Goal: Task Accomplishment & Management: Manage account settings

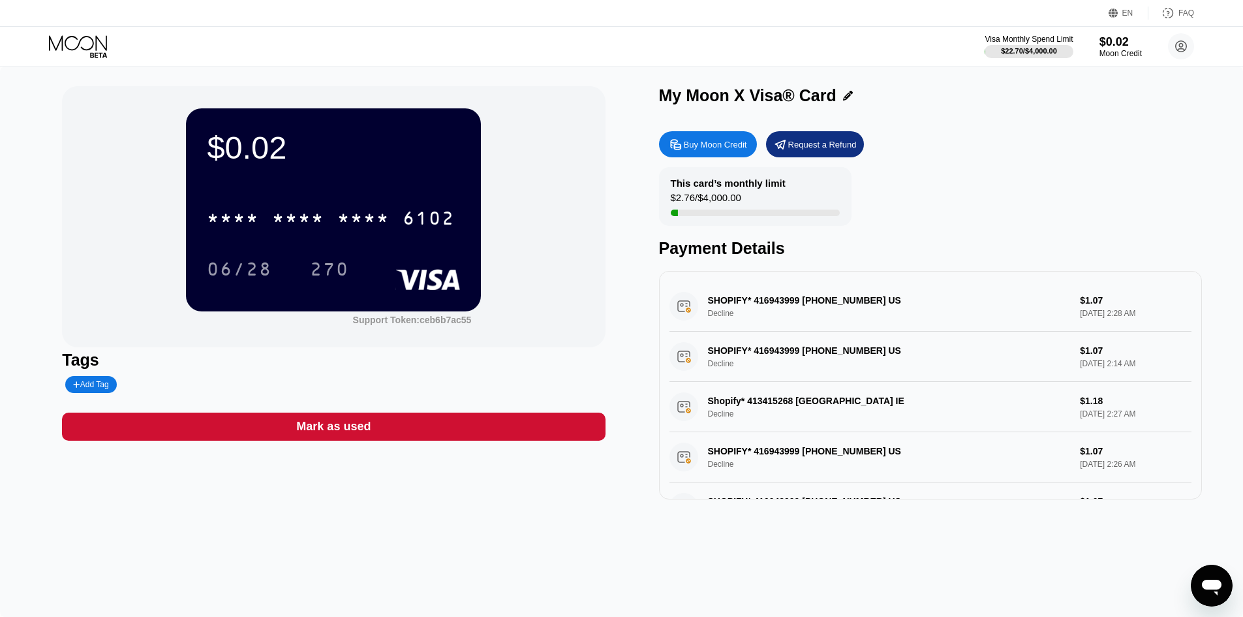
click at [93, 39] on icon at bounding box center [78, 42] width 58 height 15
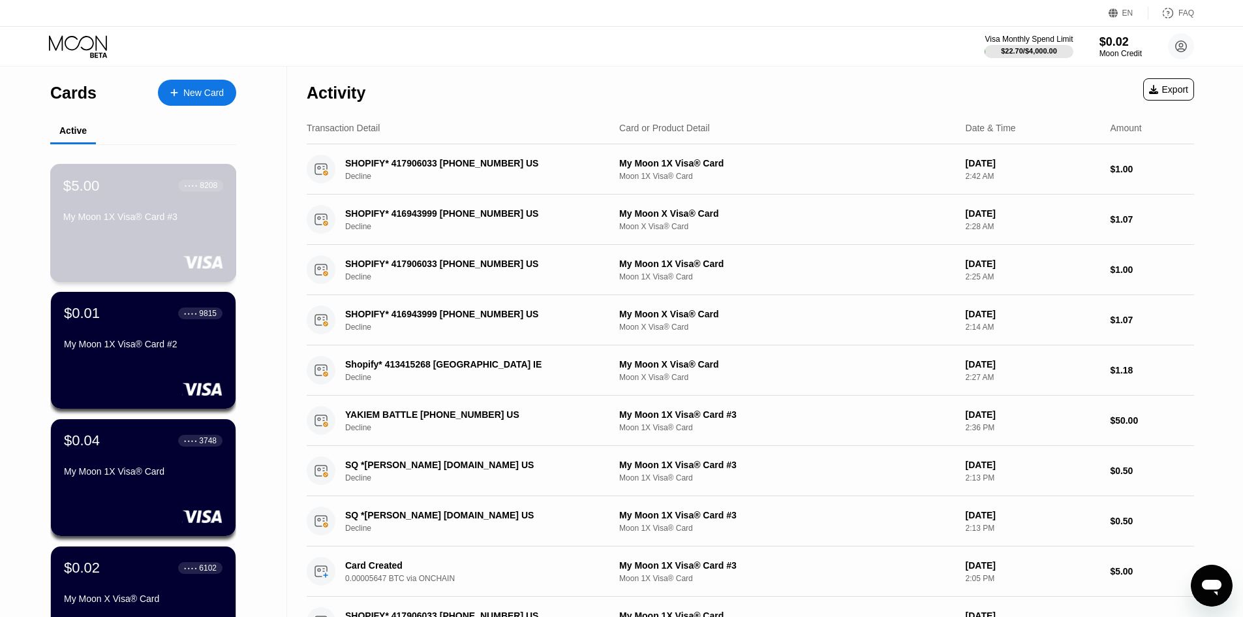
click at [119, 236] on div "$5.00 ● ● ● ● 8208 My Moon 1X Visa® Card #3" at bounding box center [143, 223] width 187 height 118
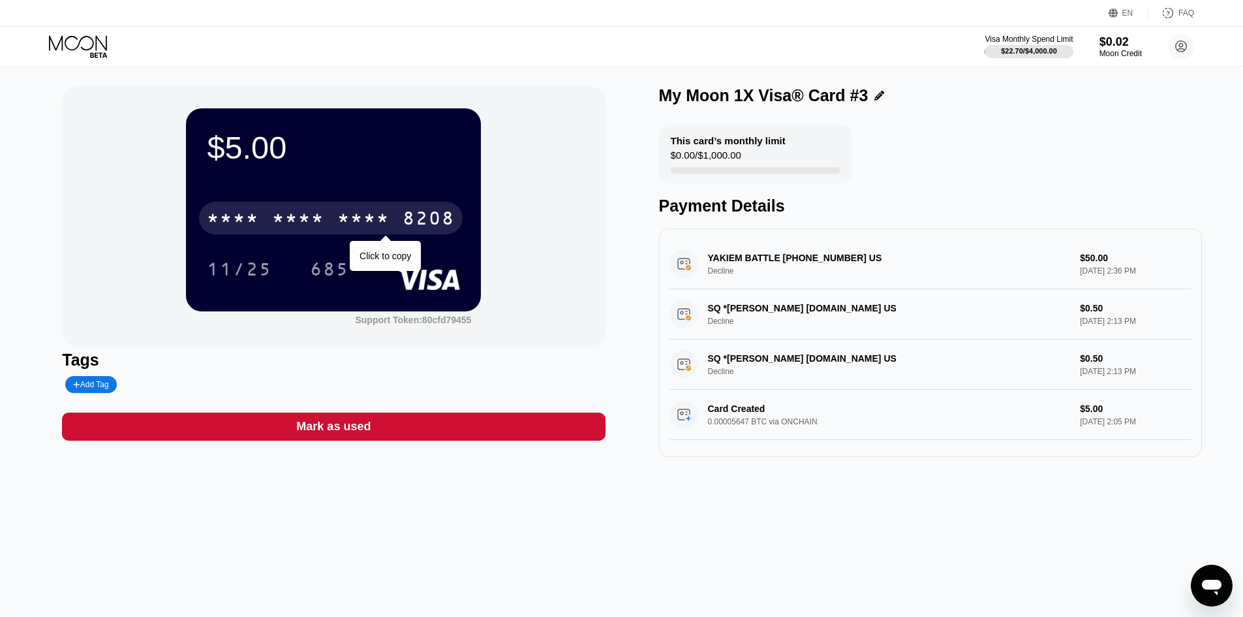
click at [346, 213] on div "* * * *" at bounding box center [363, 219] width 52 height 21
